Goal: Information Seeking & Learning: Understand process/instructions

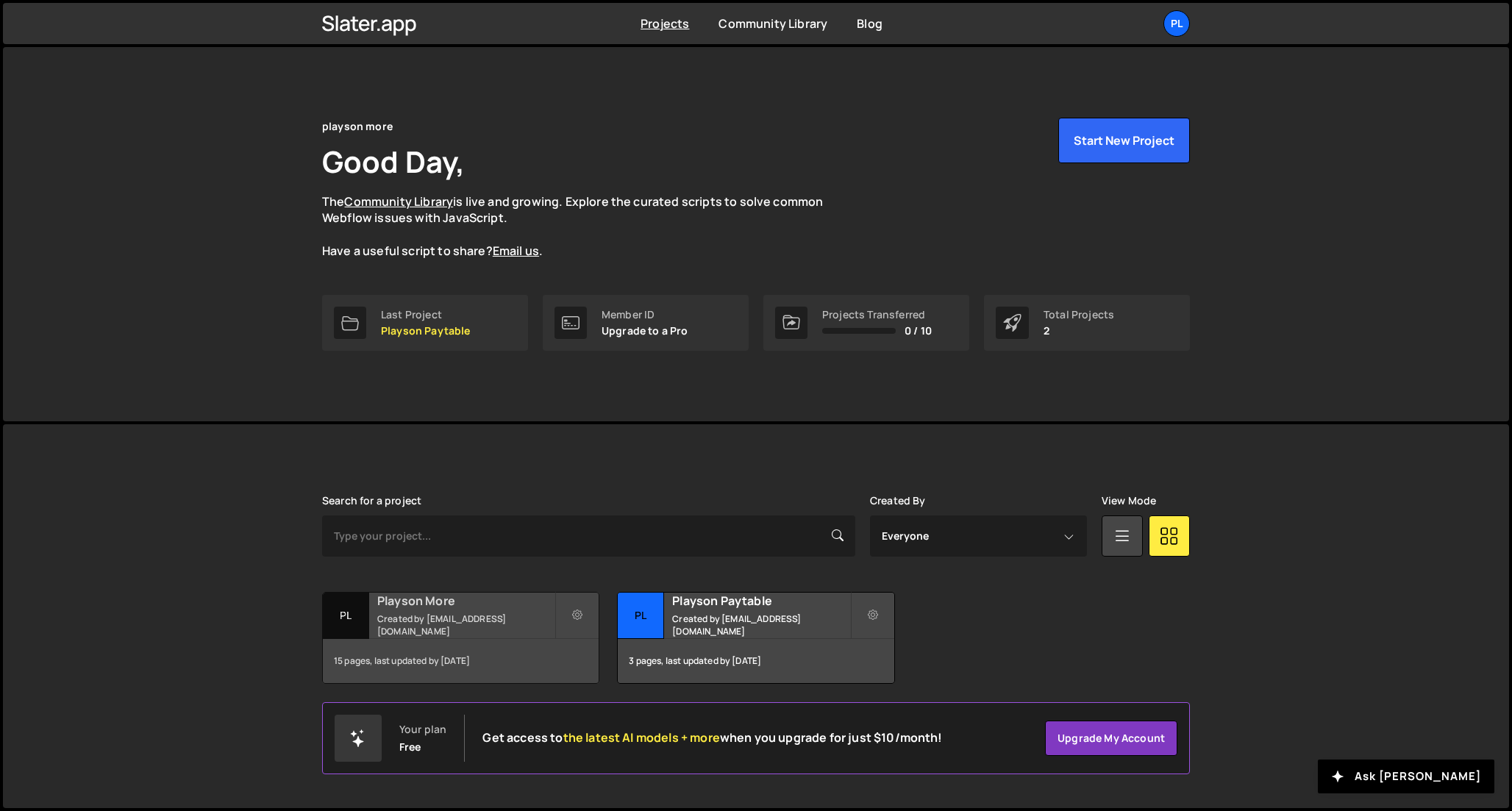
click at [425, 608] on h2 "Playson More" at bounding box center [466, 600] width 178 height 16
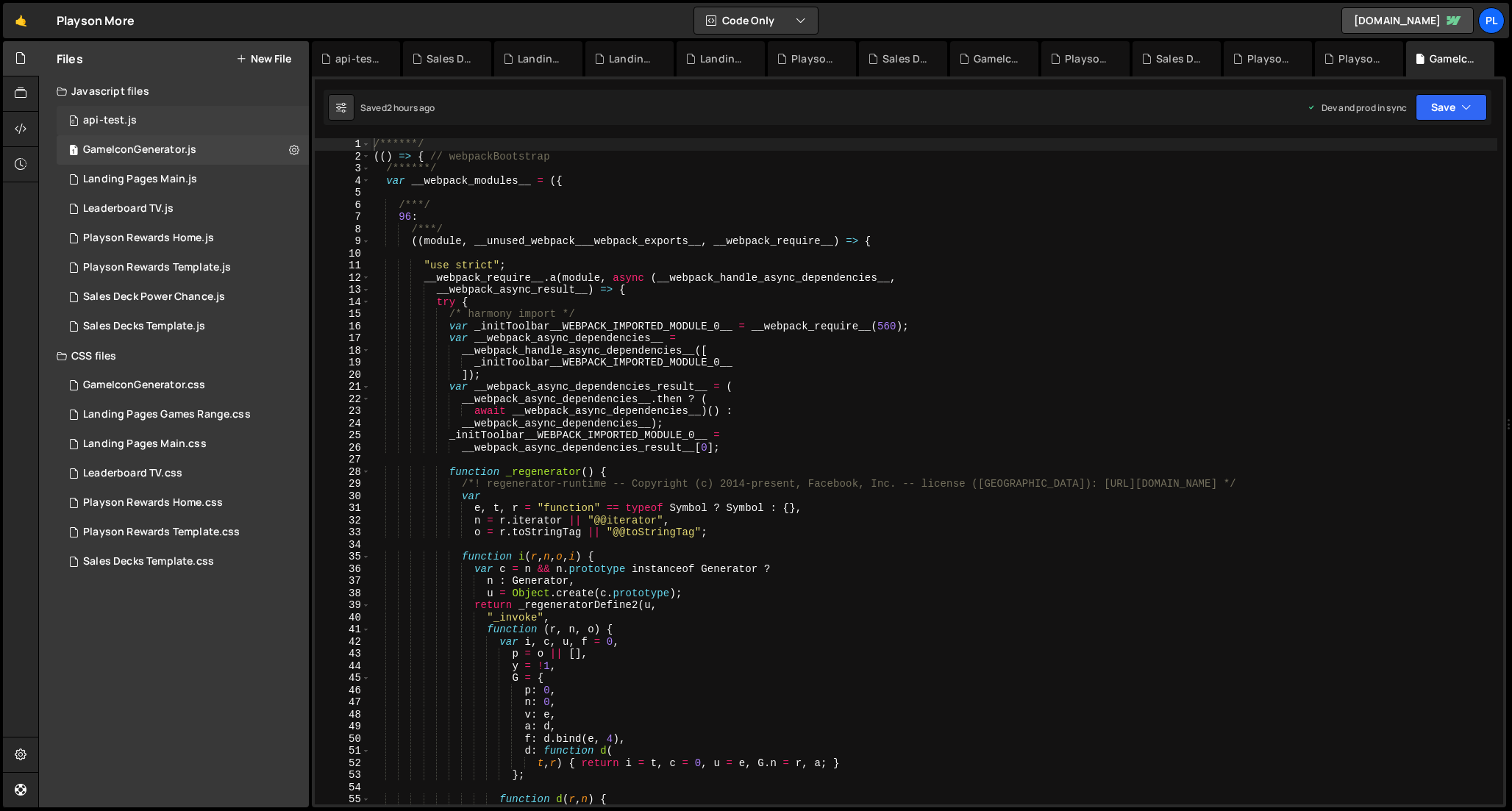
click at [175, 125] on div "0 api-test.js 0" at bounding box center [182, 121] width 252 height 30
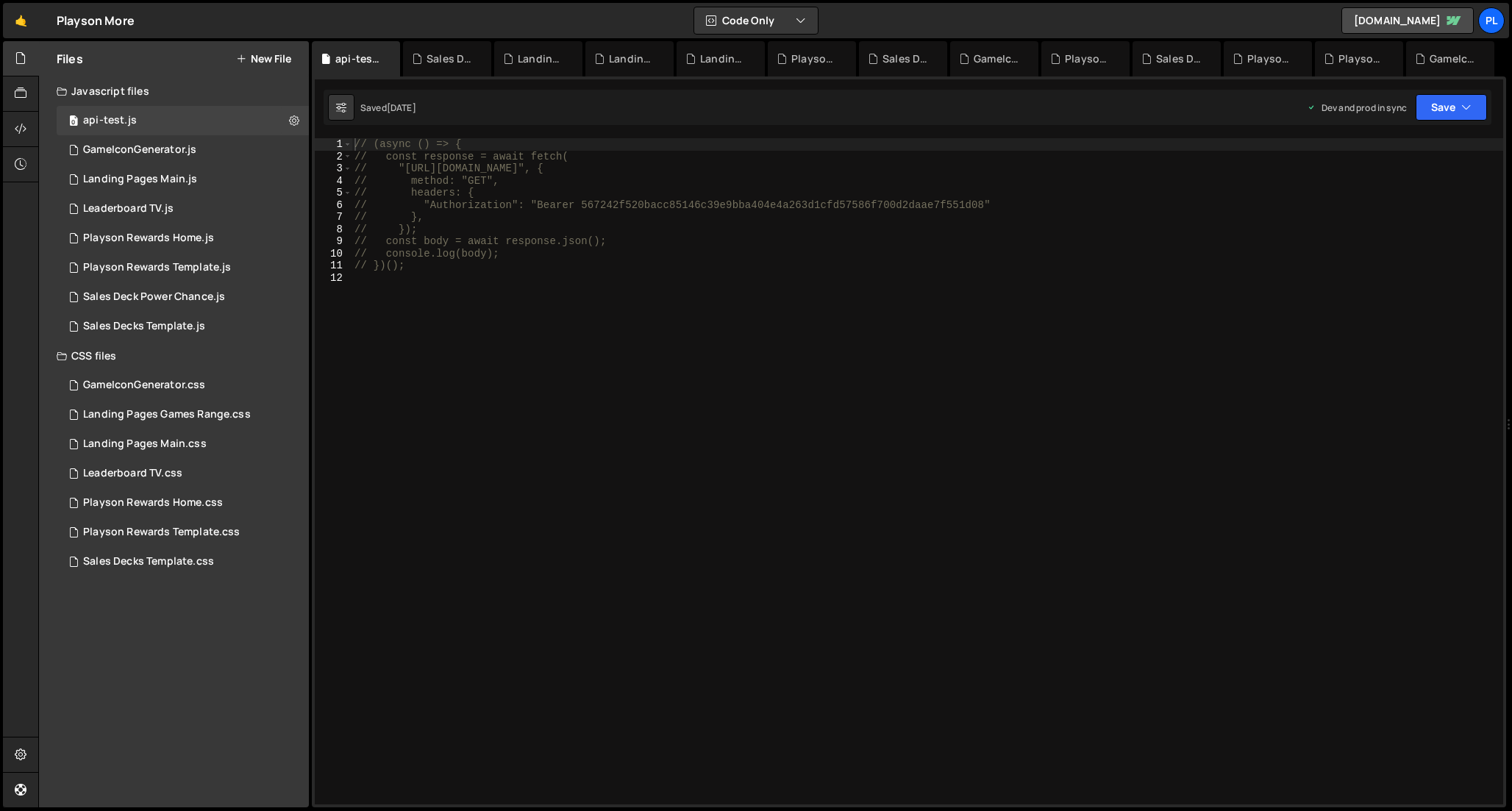
type textarea "// "Authorization": "Bearer 567242f520bacc85146c39e9bba404e4a263d1cfd57586f700d…"
click at [648, 201] on div "// (async () => { // const response = await fetch( // "https://api.webflow.com/…" at bounding box center [927, 483] width 1151 height 691
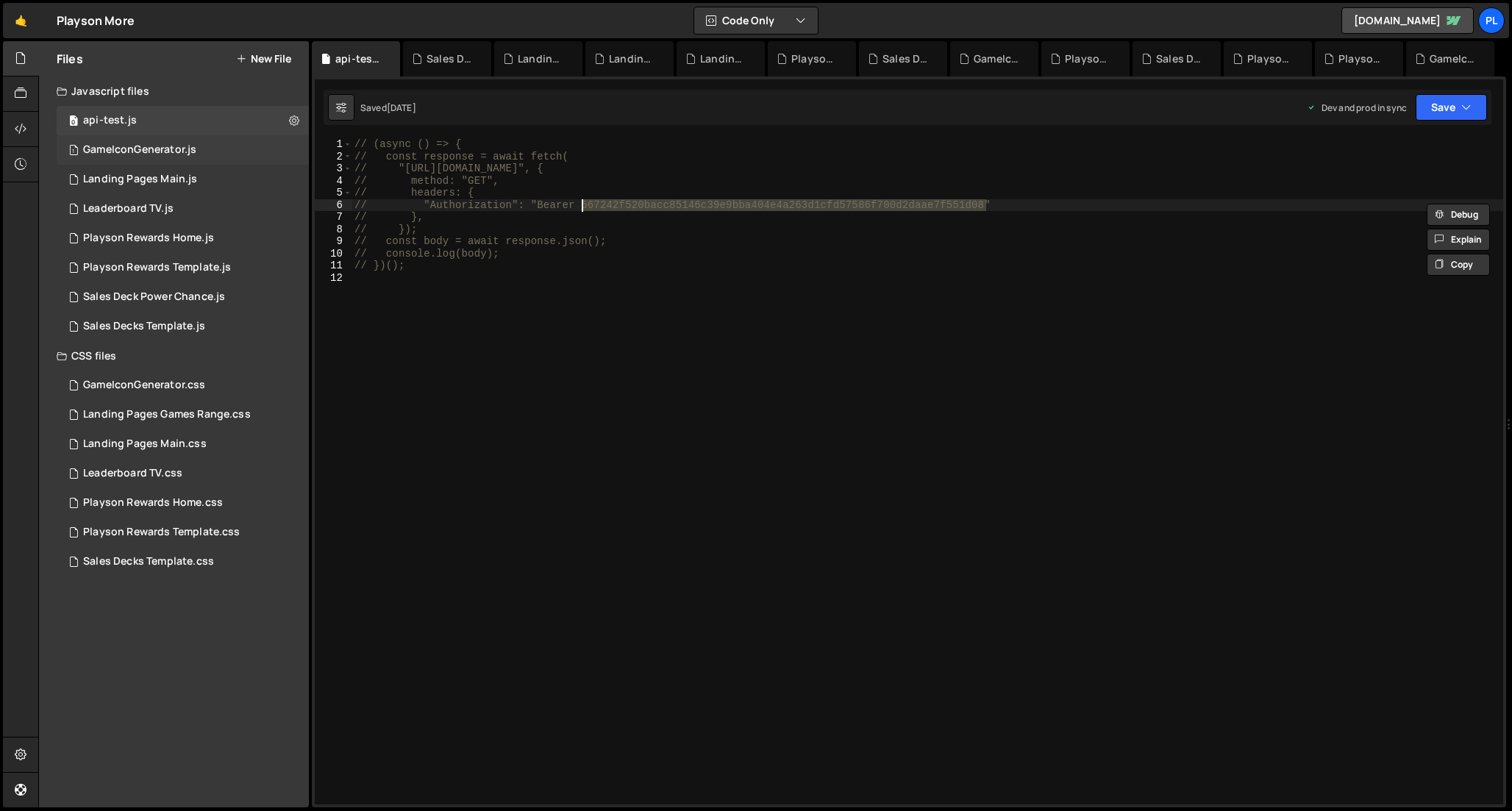
click at [215, 154] on div "1 GameIconGenerator.js 0" at bounding box center [182, 150] width 252 height 30
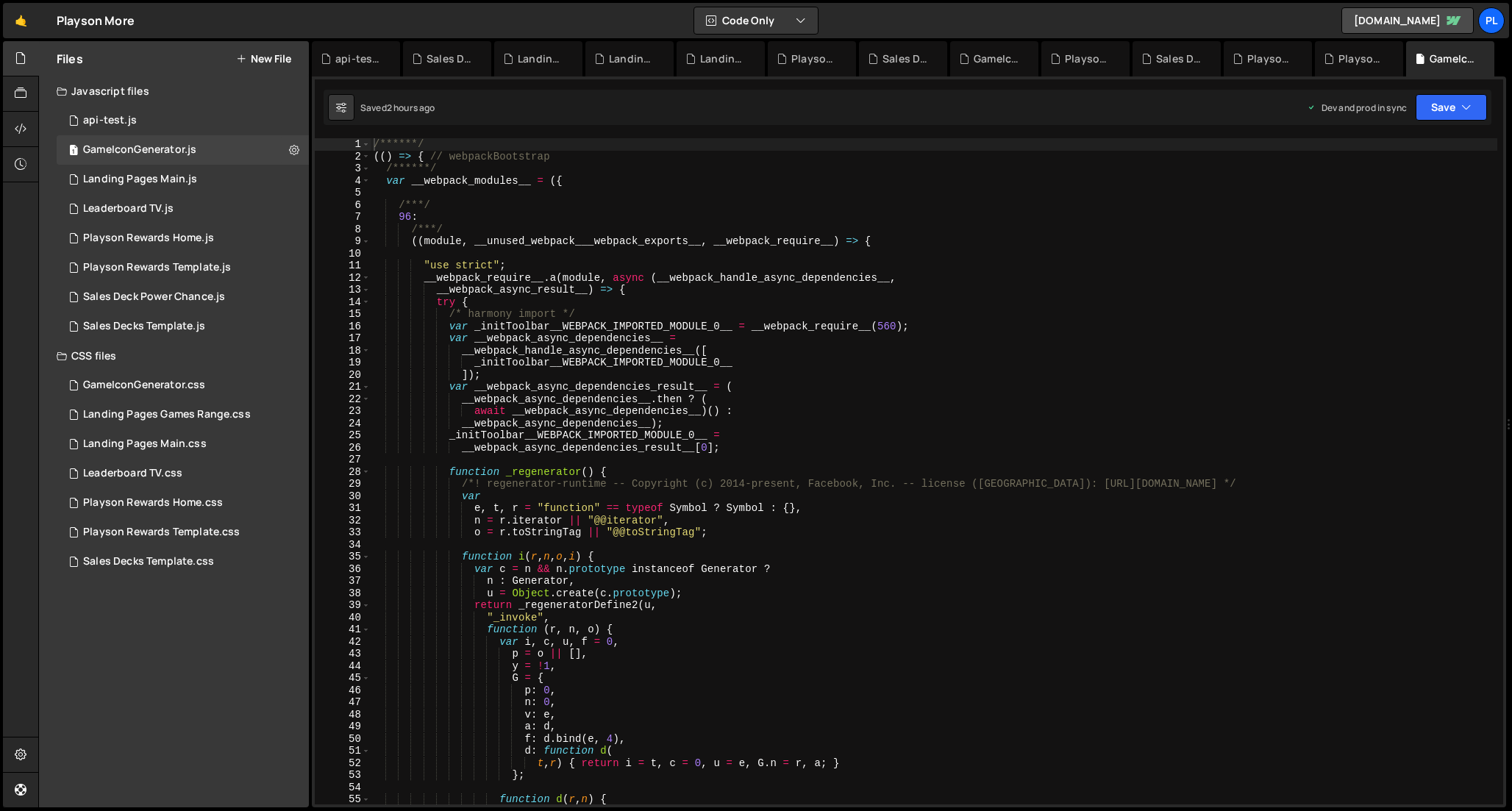
click at [526, 360] on div "/******/ (( ) => { // webpackBootstrap /******/ var __webpack_modules__ = ({ /*…" at bounding box center [934, 483] width 1126 height 691
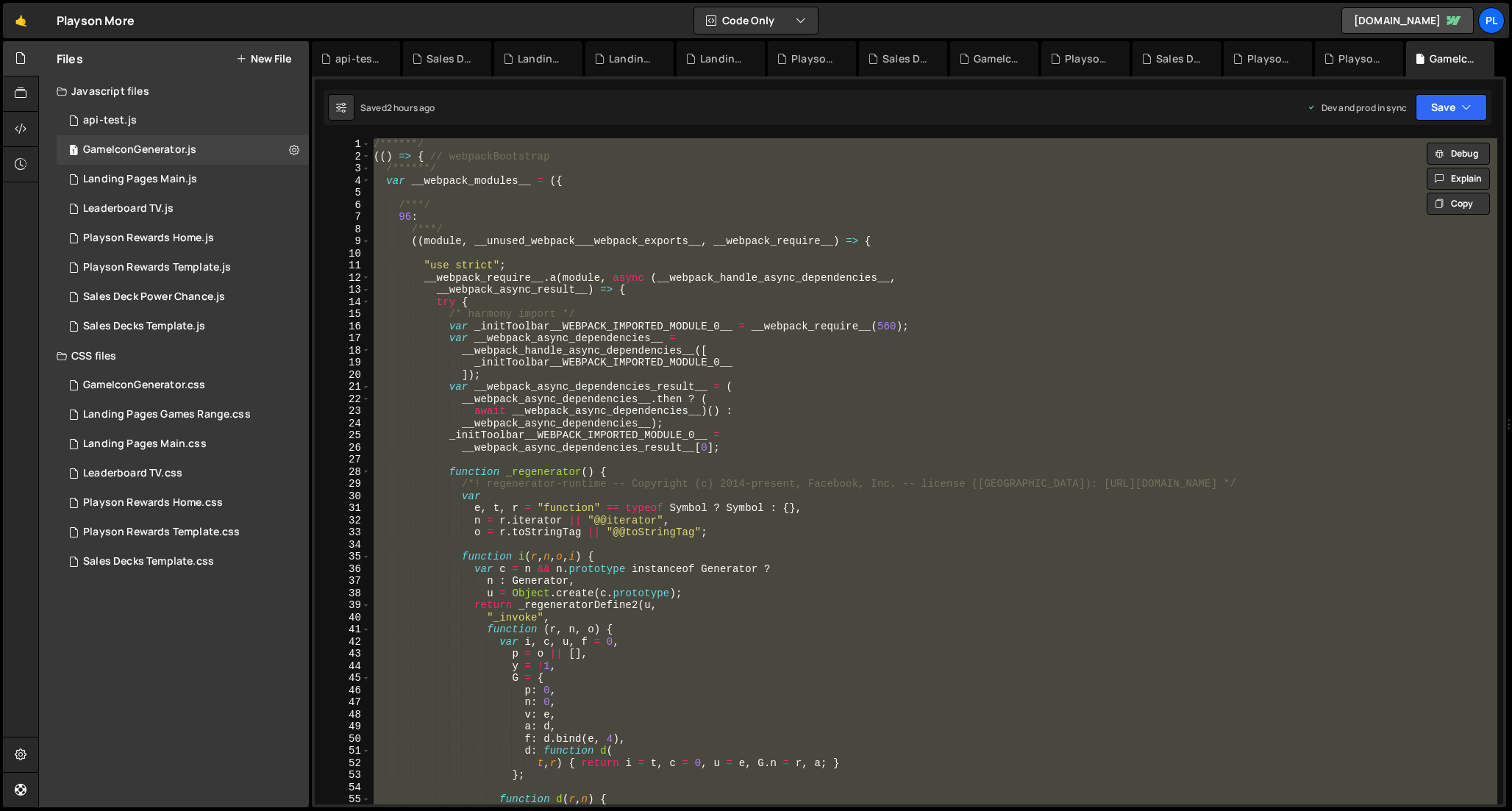
paste textarea
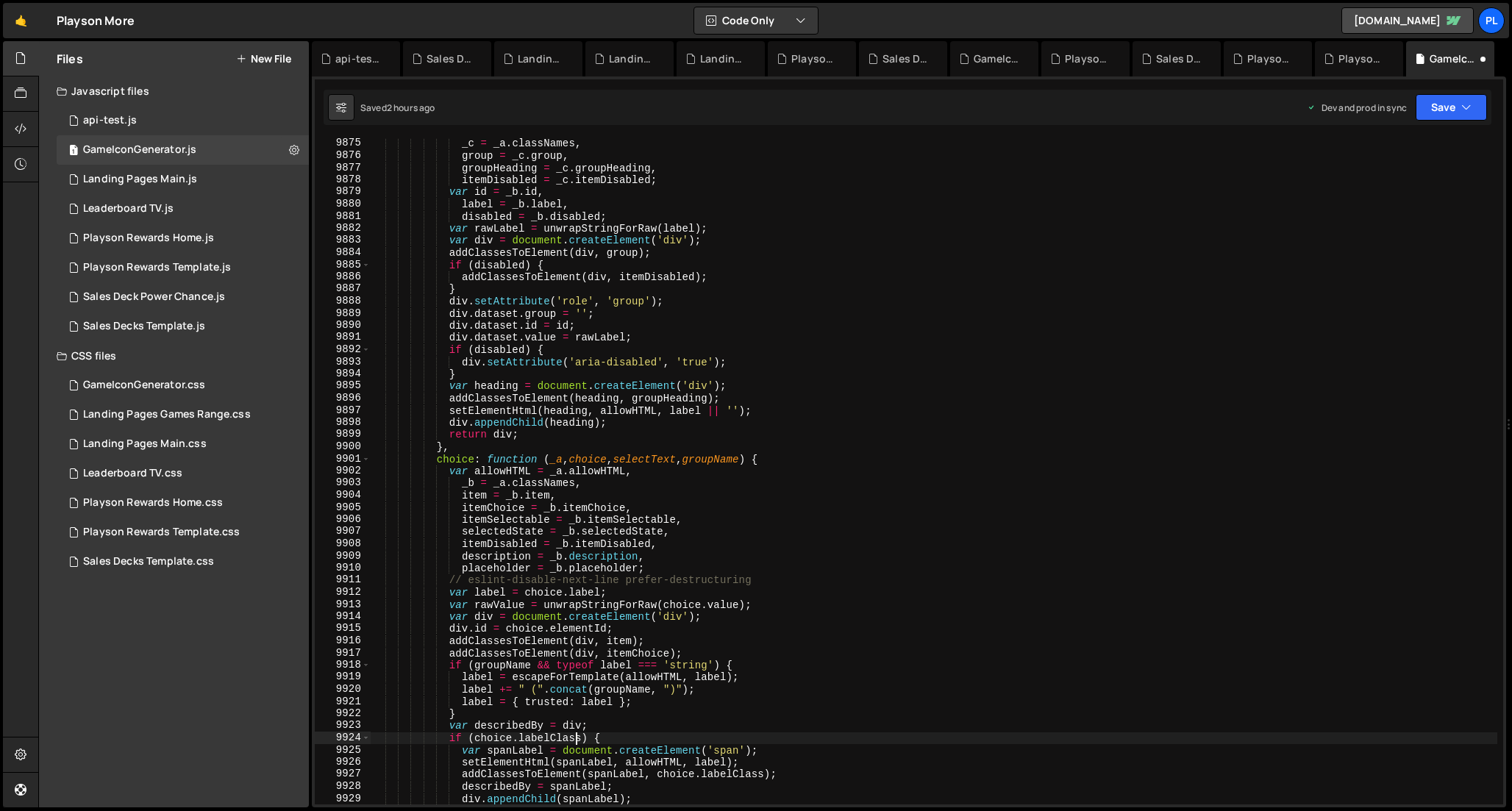
scroll to position [15886, 0]
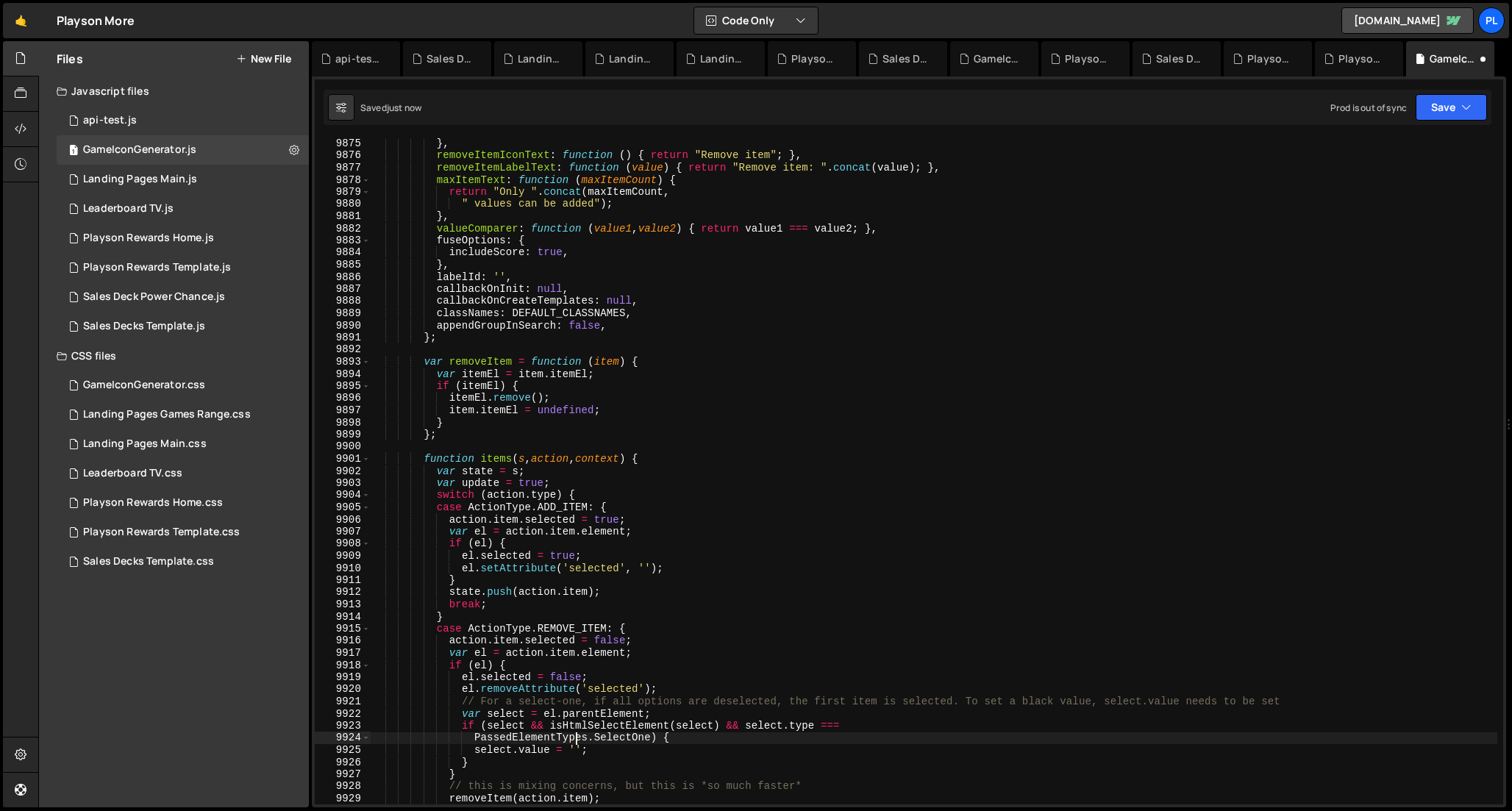
type textarea "PassedElementTypes.SelectOne) {"
